Goal: Task Accomplishment & Management: Use online tool/utility

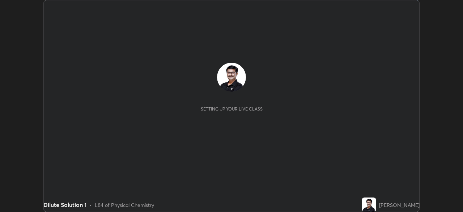
scroll to position [212, 463]
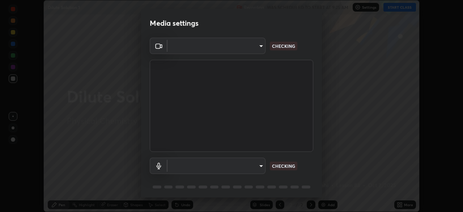
type input "7756d0bd8bc0017cc94789a9a07c49678ac1ef503c39391d0f6dd355ef569251"
click at [261, 166] on body "Erase all Dilute Solution 1 Recording WAS SCHEDULED TO START AT 9:25 AM Setting…" at bounding box center [231, 106] width 463 height 212
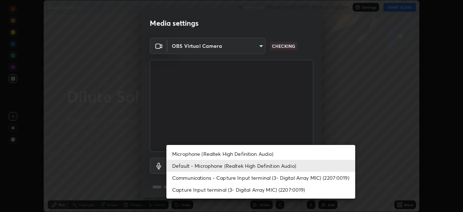
click at [243, 177] on li "Communications - Capture Input terminal (3- Digital Array MIC) (2207:0019)" at bounding box center [261, 178] width 189 height 12
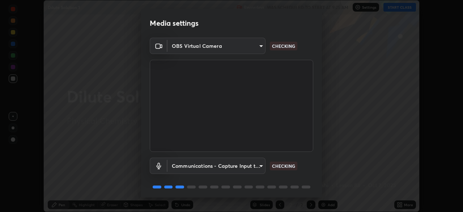
click at [262, 165] on body "Erase all Dilute Solution 1 Recording WAS SCHEDULED TO START AT 9:25 AM Setting…" at bounding box center [231, 106] width 463 height 212
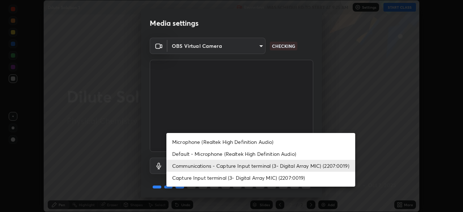
click at [225, 153] on li "Default - Microphone (Realtek High Definition Audio)" at bounding box center [261, 154] width 189 height 12
type input "default"
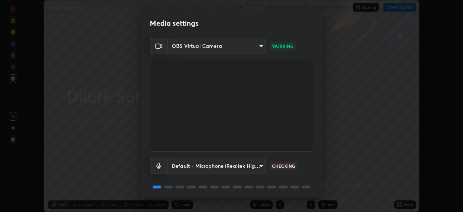
scroll to position [26, 0]
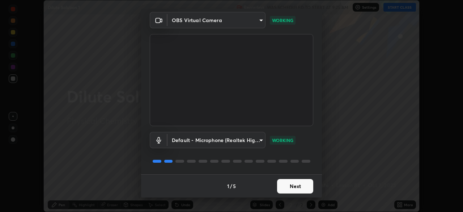
click at [303, 186] on button "Next" at bounding box center [295, 186] width 36 height 14
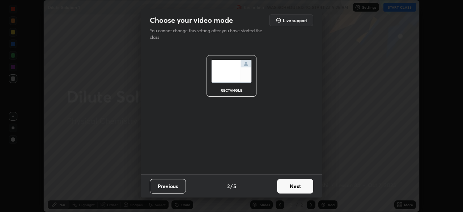
scroll to position [0, 0]
click at [303, 186] on button "Next" at bounding box center [295, 186] width 36 height 14
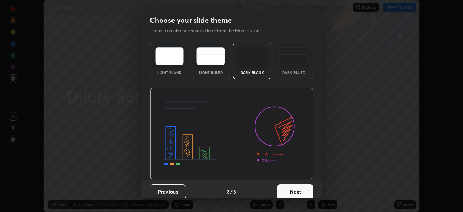
click at [302, 190] on button "Next" at bounding box center [295, 191] width 36 height 14
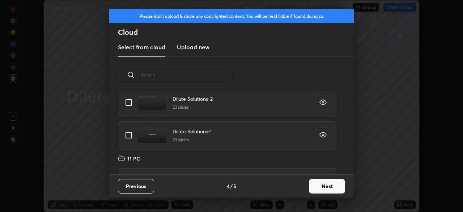
scroll to position [117, 0]
click at [131, 135] on input "grid" at bounding box center [128, 134] width 15 height 15
checkbox input "true"
click at [131, 102] on input "grid" at bounding box center [128, 102] width 15 height 15
checkbox input "true"
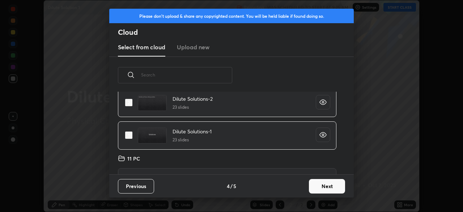
click at [323, 185] on button "Next" at bounding box center [327, 186] width 36 height 14
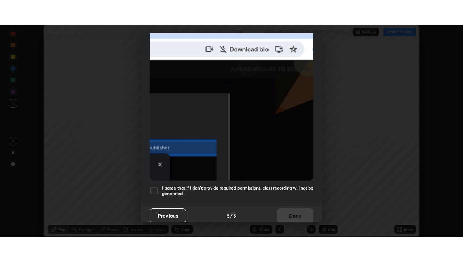
scroll to position [173, 0]
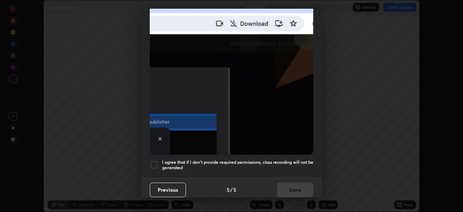
click at [157, 160] on div at bounding box center [154, 164] width 9 height 9
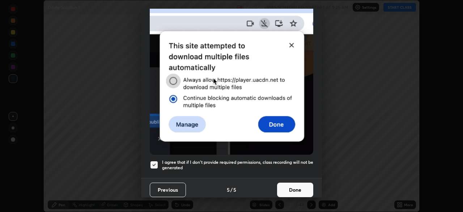
click at [288, 185] on button "Done" at bounding box center [295, 189] width 36 height 14
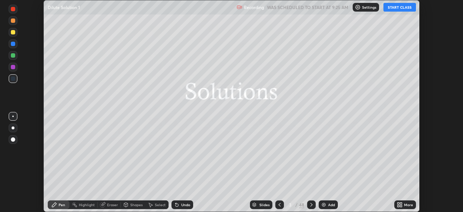
click at [402, 6] on button "START CLASS" at bounding box center [400, 7] width 33 height 9
click at [399, 205] on icon at bounding box center [400, 205] width 6 height 6
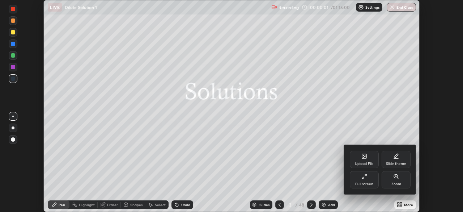
click at [358, 181] on div "Full screen" at bounding box center [364, 179] width 29 height 17
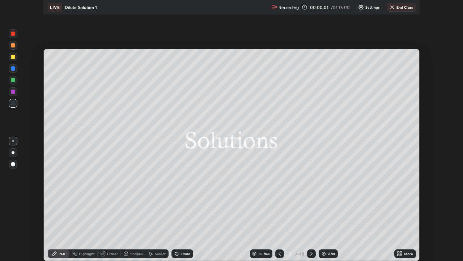
scroll to position [261, 463]
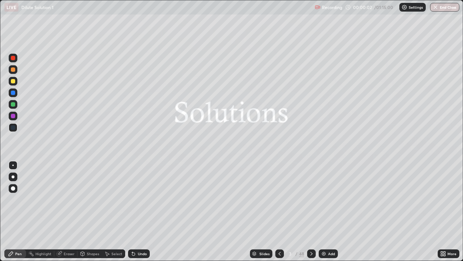
click at [263, 211] on div "Slides" at bounding box center [265, 254] width 10 height 4
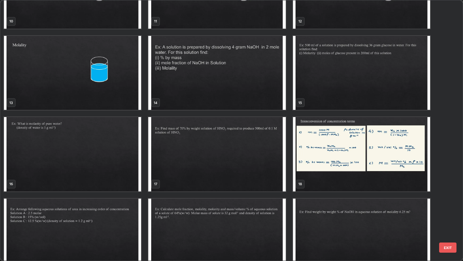
scroll to position [303, 0]
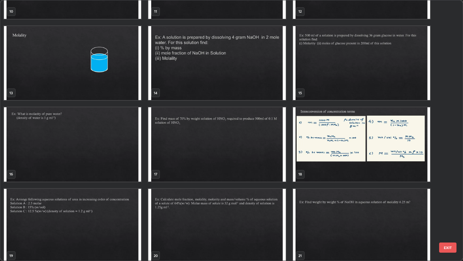
click at [344, 144] on img "grid" at bounding box center [361, 144] width 137 height 74
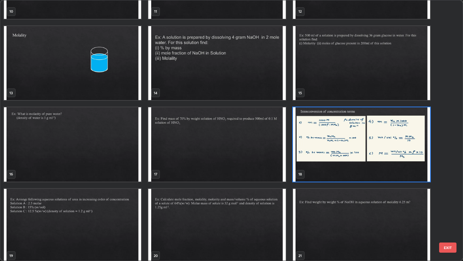
click at [345, 143] on img "grid" at bounding box center [361, 144] width 137 height 74
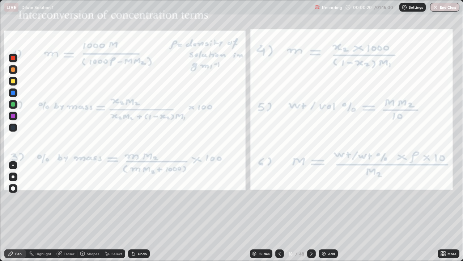
click at [311, 211] on icon at bounding box center [312, 253] width 6 height 6
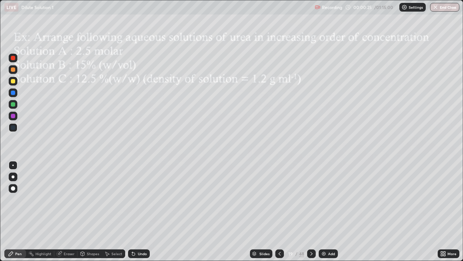
click at [315, 211] on div at bounding box center [311, 253] width 9 height 9
click at [13, 70] on div at bounding box center [13, 69] width 4 height 4
click at [118, 211] on div "Select" at bounding box center [116, 254] width 11 height 4
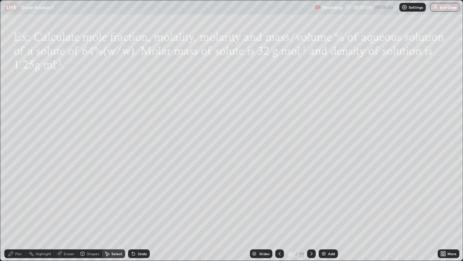
click at [19, 211] on div "Pen" at bounding box center [18, 254] width 7 height 4
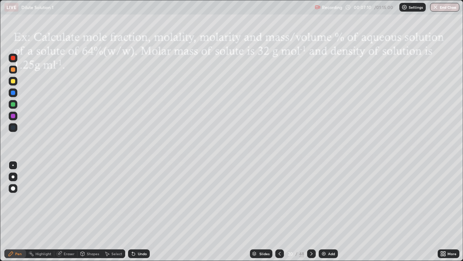
click at [13, 70] on div at bounding box center [13, 69] width 4 height 4
click at [69, 211] on div "Eraser" at bounding box center [69, 254] width 11 height 4
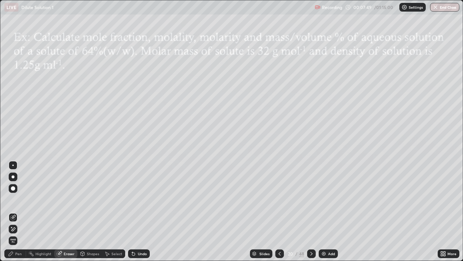
click at [22, 211] on div "Pen" at bounding box center [15, 253] width 22 height 9
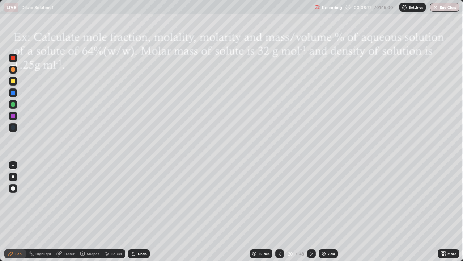
click at [13, 82] on div at bounding box center [13, 81] width 4 height 4
click at [132, 211] on icon at bounding box center [133, 253] width 3 height 3
click at [88, 211] on div "Shapes" at bounding box center [93, 254] width 12 height 4
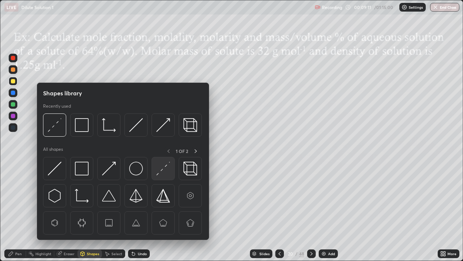
click at [153, 173] on div at bounding box center [163, 168] width 23 height 23
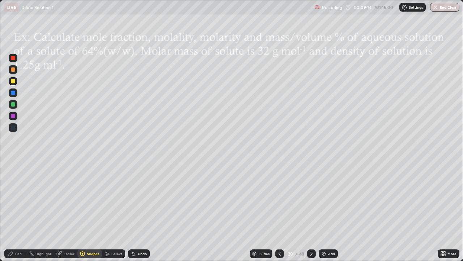
click at [17, 211] on div "Pen" at bounding box center [15, 253] width 22 height 9
click at [12, 83] on div at bounding box center [13, 81] width 4 height 4
click at [143, 211] on div "Undo" at bounding box center [142, 254] width 9 height 4
click at [311, 211] on icon at bounding box center [312, 253] width 6 height 6
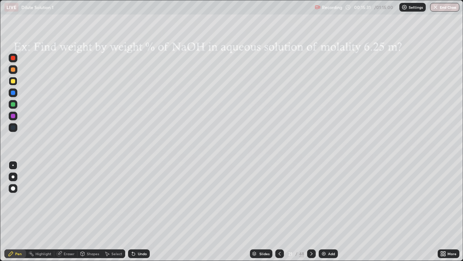
click at [311, 211] on icon at bounding box center [312, 253] width 6 height 6
click at [279, 211] on icon at bounding box center [280, 253] width 6 height 6
click at [96, 211] on div "Shapes" at bounding box center [93, 254] width 12 height 4
click at [70, 211] on div "Eraser" at bounding box center [69, 254] width 11 height 4
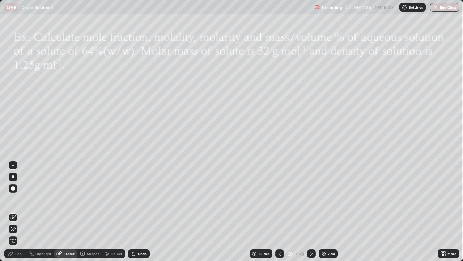
click at [73, 211] on div "Eraser" at bounding box center [69, 254] width 11 height 4
click at [21, 211] on div "Pen" at bounding box center [18, 254] width 7 height 4
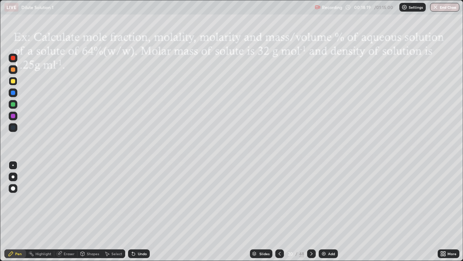
click at [311, 211] on icon at bounding box center [312, 253] width 6 height 6
click at [13, 81] on div at bounding box center [13, 81] width 4 height 4
click at [144, 211] on div "Undo" at bounding box center [139, 253] width 22 height 9
click at [140, 211] on div "Undo" at bounding box center [139, 253] width 22 height 9
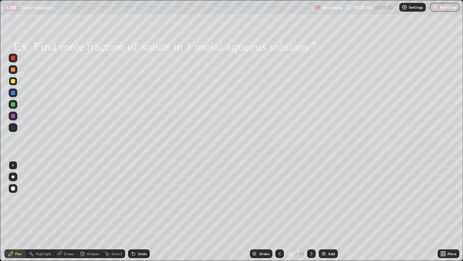
click at [311, 211] on icon at bounding box center [312, 253] width 6 height 6
click at [14, 82] on div at bounding box center [13, 81] width 4 height 4
click at [86, 211] on div "Shapes" at bounding box center [89, 253] width 25 height 9
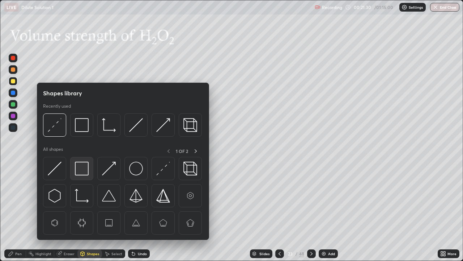
click at [85, 172] on img at bounding box center [82, 168] width 14 height 14
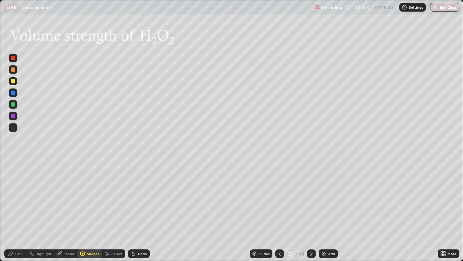
click at [14, 81] on div at bounding box center [13, 81] width 4 height 4
click at [15, 211] on div "Pen" at bounding box center [15, 253] width 22 height 9
click at [14, 71] on div at bounding box center [13, 69] width 4 height 4
click at [13, 81] on div at bounding box center [13, 81] width 4 height 4
click at [144, 211] on div "Undo" at bounding box center [142, 254] width 9 height 4
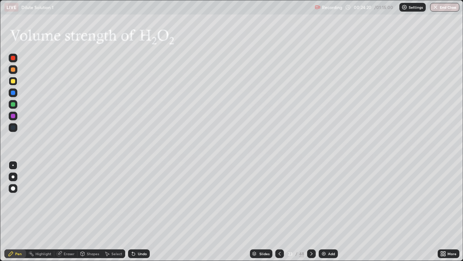
click at [143, 211] on div "Undo" at bounding box center [142, 254] width 9 height 4
click at [144, 211] on div "Undo" at bounding box center [142, 254] width 9 height 4
click at [143, 211] on div "Undo" at bounding box center [142, 254] width 9 height 4
click at [90, 211] on div "Shapes" at bounding box center [89, 253] width 25 height 9
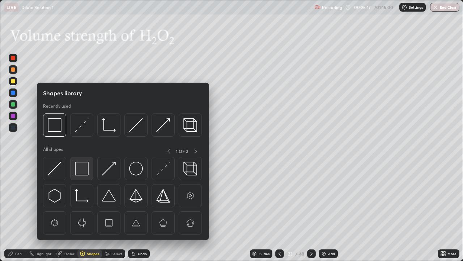
click at [84, 168] on img at bounding box center [82, 168] width 14 height 14
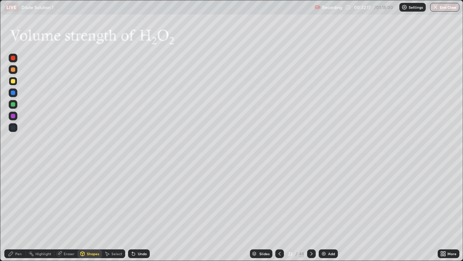
click at [311, 211] on icon at bounding box center [312, 253] width 6 height 6
click at [16, 83] on div at bounding box center [13, 81] width 9 height 9
click at [137, 211] on div "Undo" at bounding box center [139, 253] width 22 height 9
click at [18, 211] on div "Pen" at bounding box center [15, 253] width 22 height 9
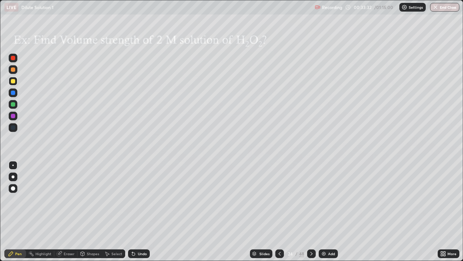
click at [12, 82] on div at bounding box center [13, 81] width 4 height 4
click at [311, 211] on icon at bounding box center [312, 253] width 6 height 6
click at [13, 81] on div at bounding box center [13, 81] width 4 height 4
click at [135, 211] on icon at bounding box center [134, 253] width 6 height 6
click at [142, 211] on div "Undo" at bounding box center [142, 254] width 9 height 4
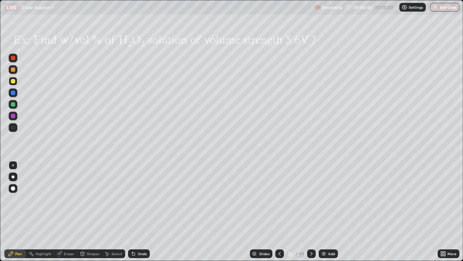
click at [325, 211] on img at bounding box center [324, 253] width 6 height 6
click at [136, 211] on div "Undo" at bounding box center [139, 253] width 22 height 9
click at [142, 211] on div "Undo" at bounding box center [142, 254] width 9 height 4
click at [138, 211] on div "Undo" at bounding box center [139, 253] width 22 height 9
click at [311, 211] on icon at bounding box center [312, 253] width 6 height 6
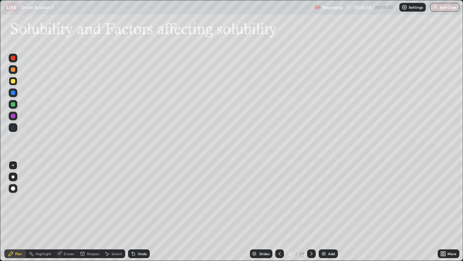
click at [311, 211] on icon at bounding box center [312, 254] width 2 height 4
click at [279, 211] on icon at bounding box center [280, 253] width 6 height 6
